Goal: Task Accomplishment & Management: Manage account settings

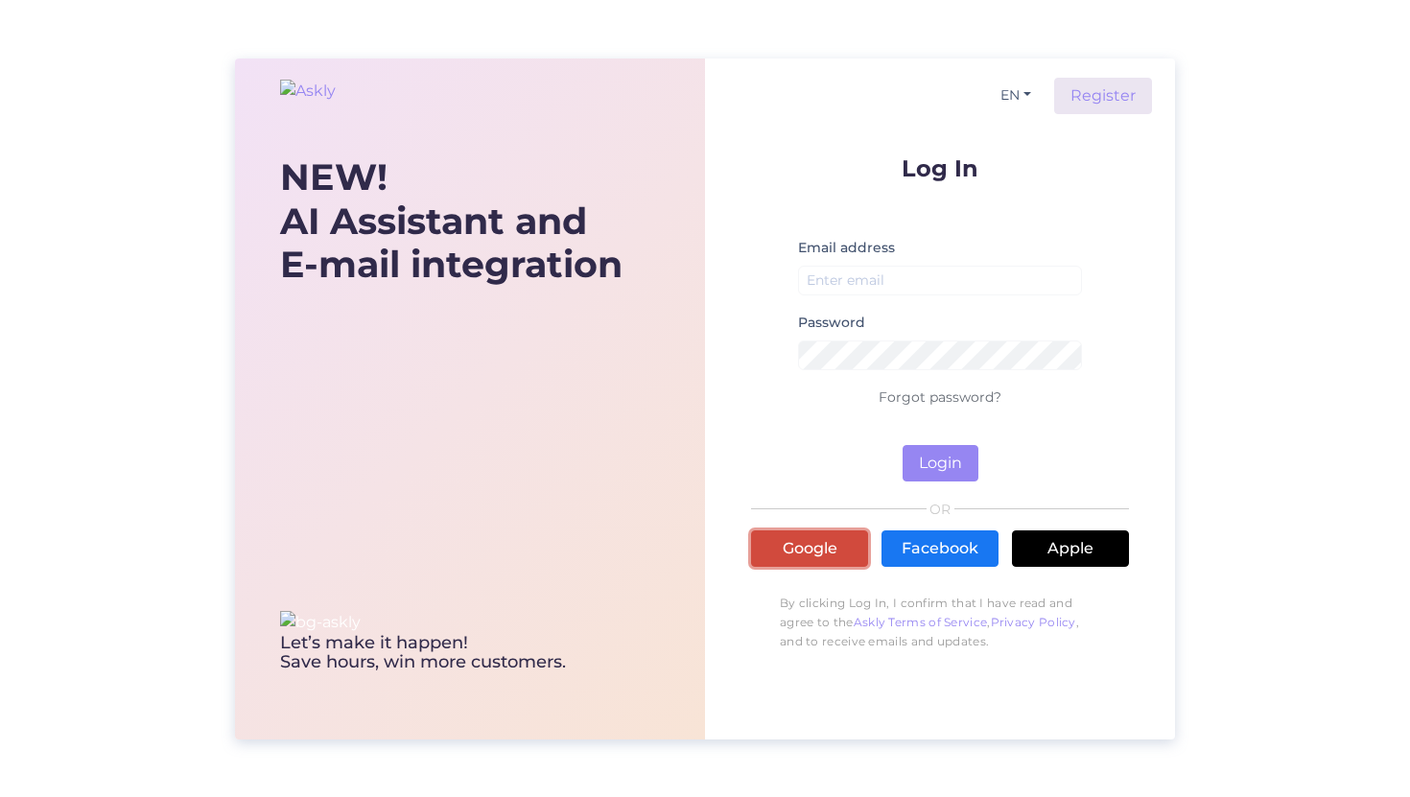
click at [758, 537] on link "Google" at bounding box center [809, 549] width 117 height 36
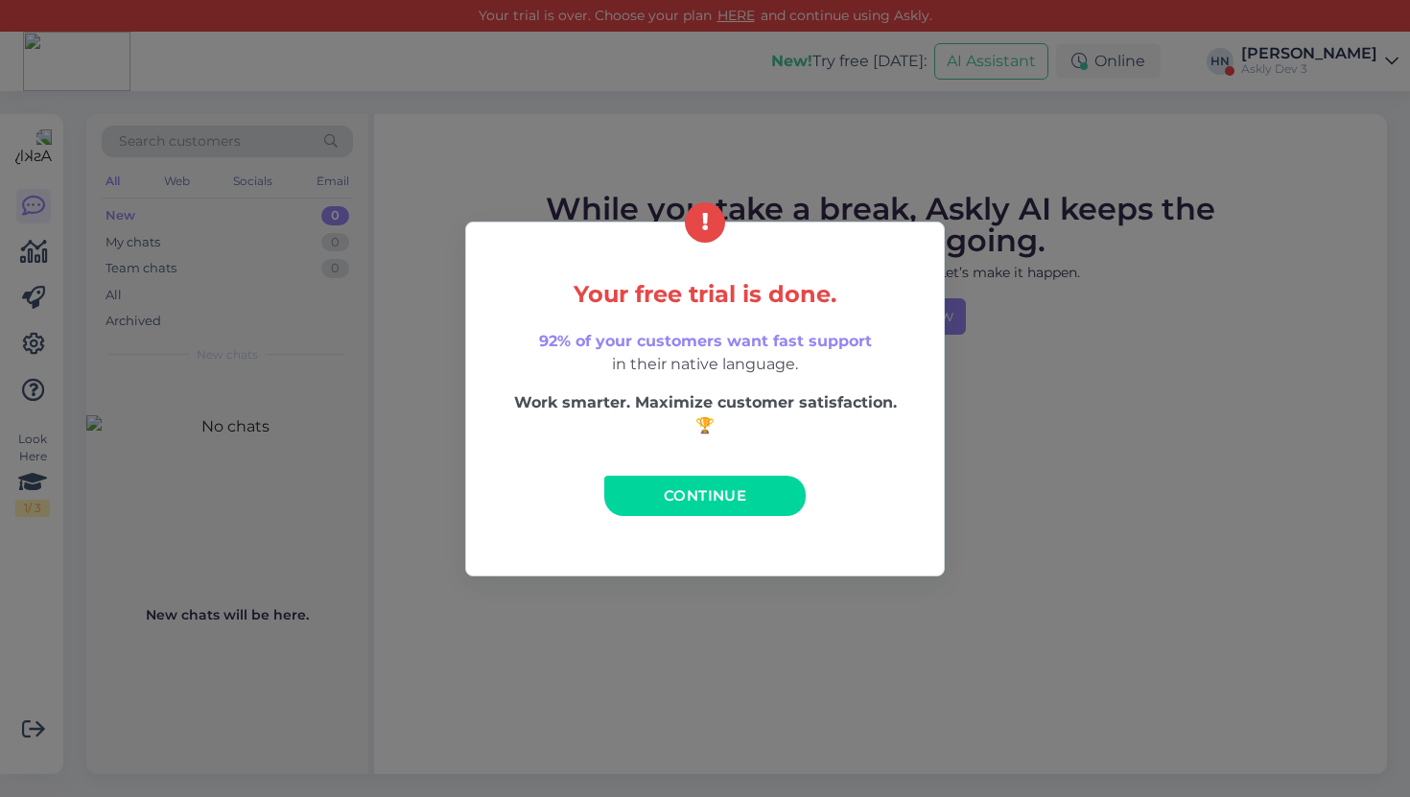
click at [734, 486] on span "Continue" at bounding box center [705, 495] width 83 height 18
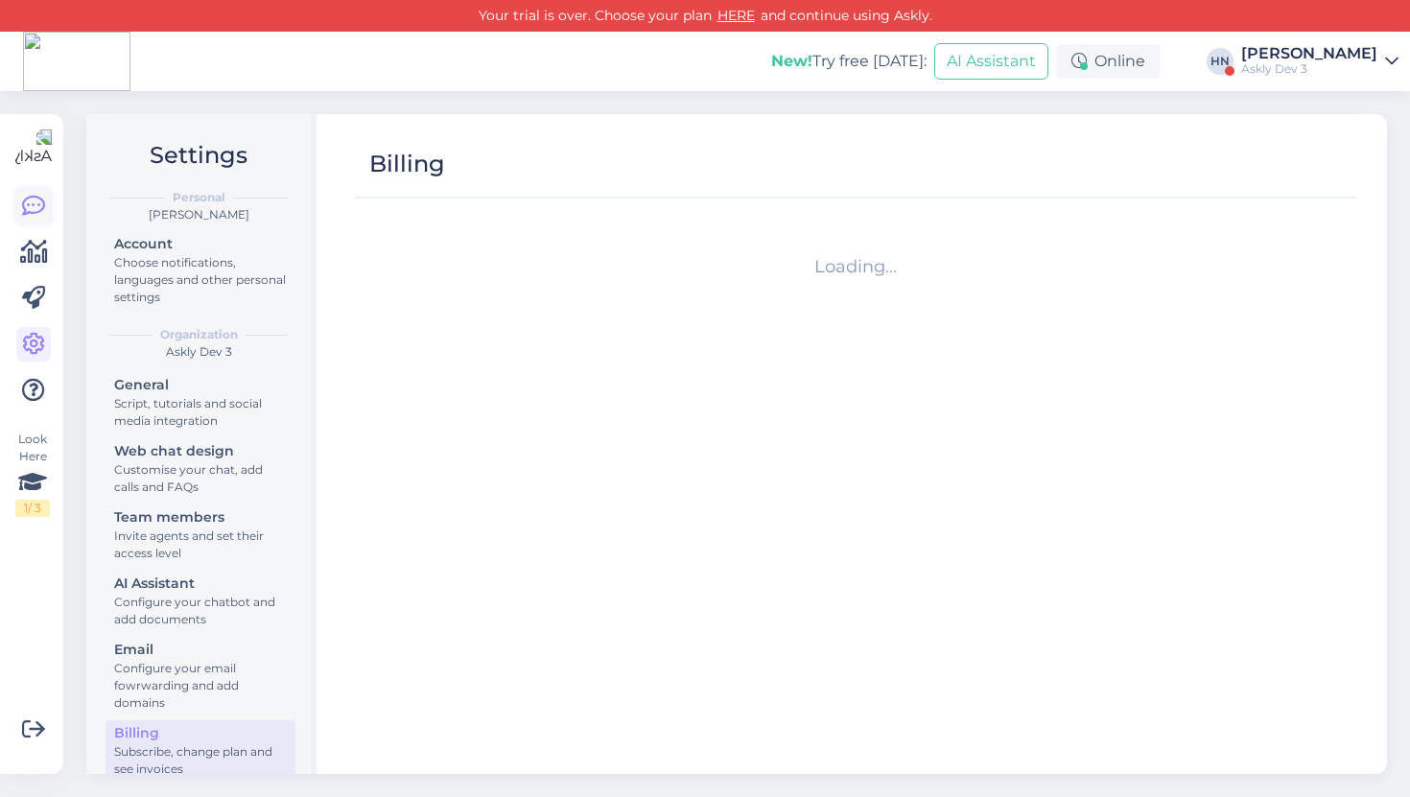
click at [19, 213] on link at bounding box center [33, 206] width 35 height 35
